Goal: Information Seeking & Learning: Learn about a topic

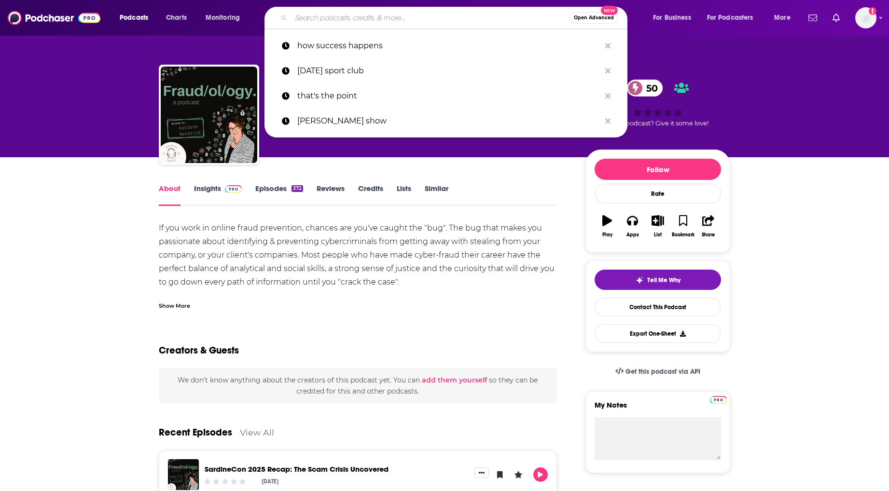
click at [374, 13] on input "Search podcasts, credits, & more..." at bounding box center [430, 17] width 278 height 15
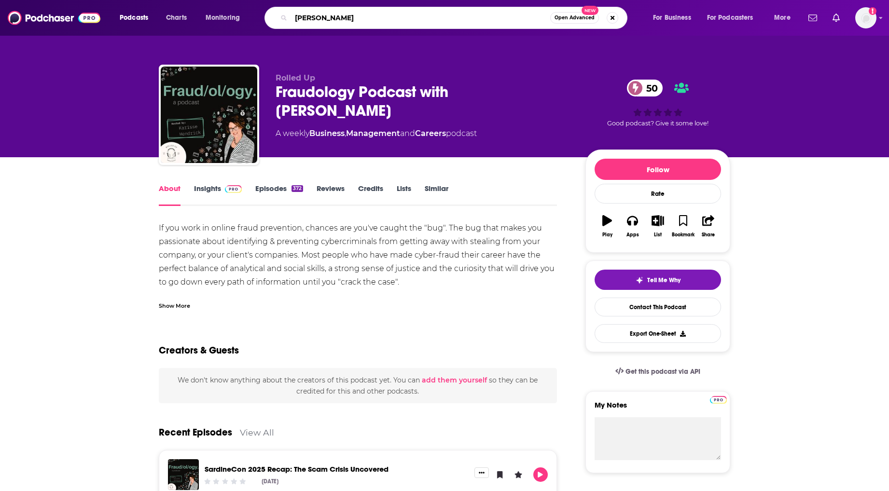
type input "[PERSON_NAME] worklife"
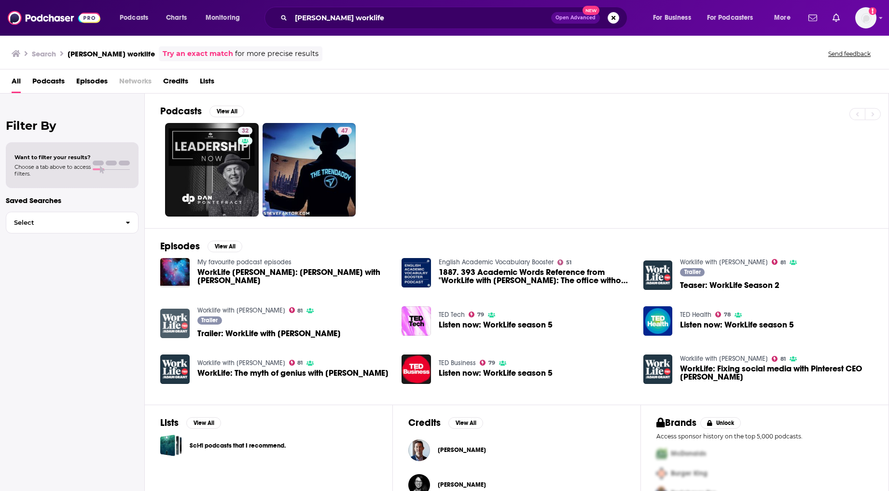
click at [169, 325] on img "Trailer: WorkLife with Adam Grant" at bounding box center [174, 323] width 29 height 29
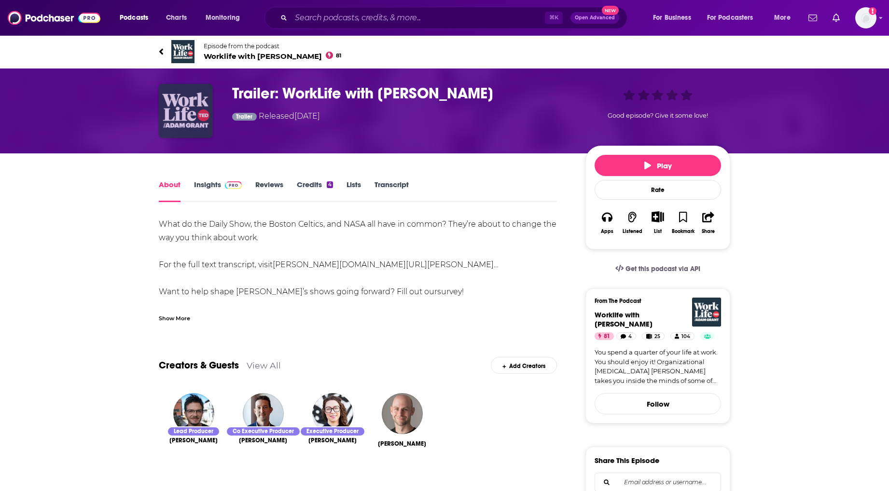
click at [176, 108] on img "Trailer: WorkLife with Adam Grant" at bounding box center [186, 111] width 54 height 54
click at [319, 96] on h1 "Trailer: WorkLife with [PERSON_NAME]" at bounding box center [401, 93] width 338 height 19
click at [252, 52] on span "Worklife with [PERSON_NAME] 81" at bounding box center [273, 56] width 138 height 9
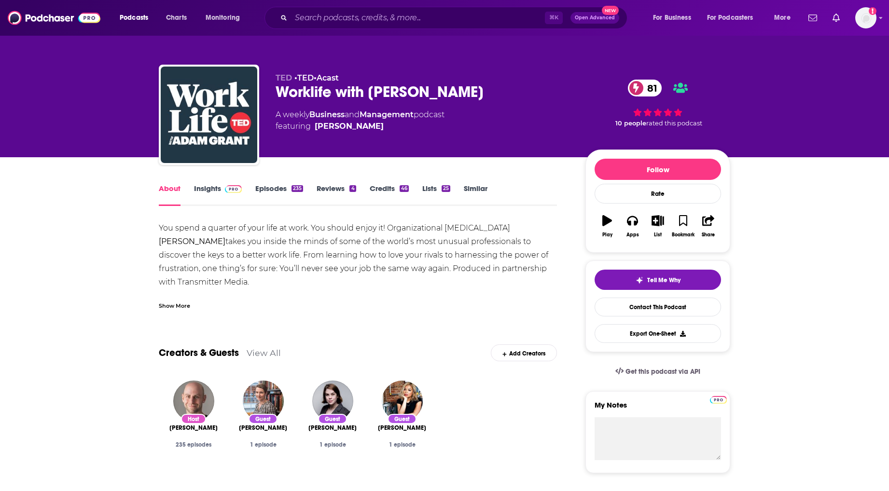
click at [214, 191] on link "Insights" at bounding box center [218, 195] width 48 height 22
